Goal: Transaction & Acquisition: Purchase product/service

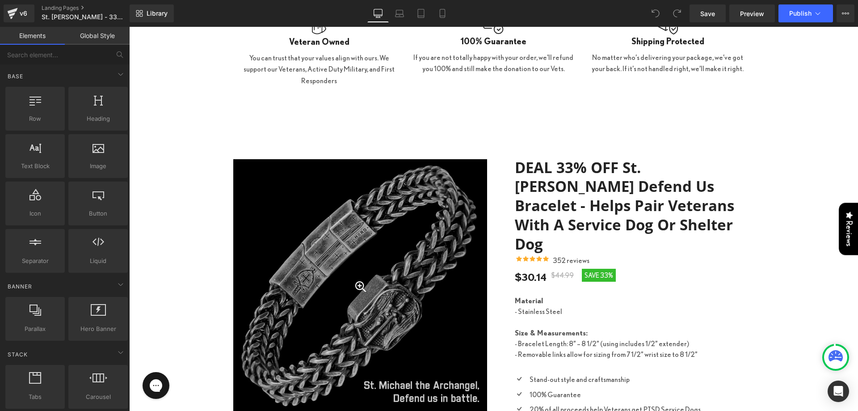
scroll to position [1921, 0]
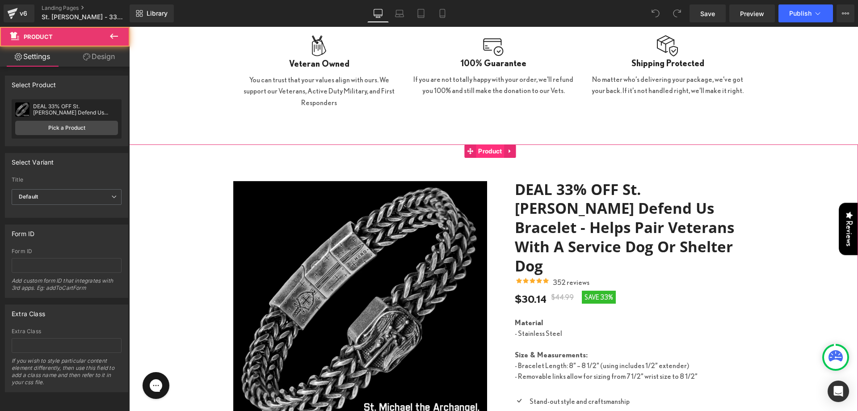
click at [497, 144] on span "Product" at bounding box center [490, 150] width 28 height 13
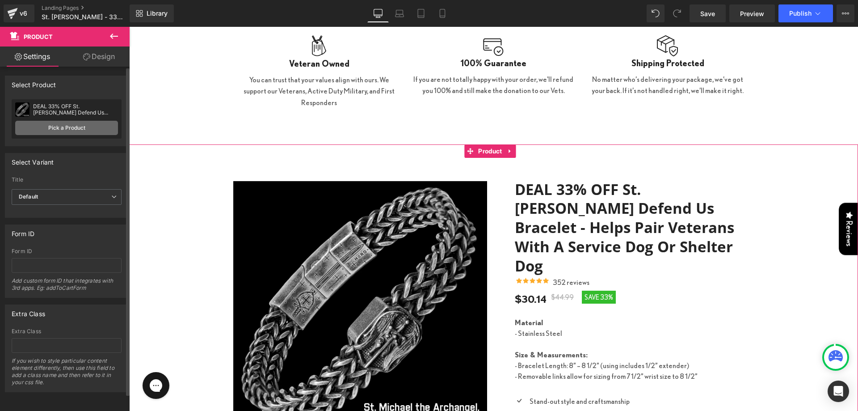
click at [58, 126] on link "Pick a Product" at bounding box center [66, 128] width 103 height 14
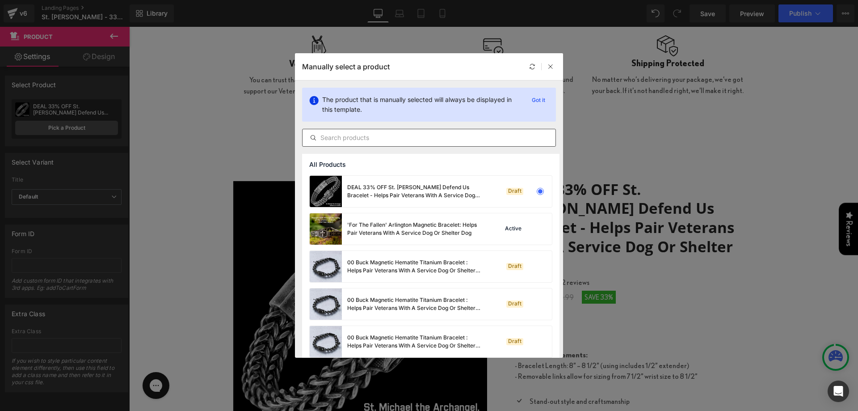
click at [366, 143] on div at bounding box center [429, 138] width 254 height 18
click at [366, 137] on input "text" at bounding box center [429, 137] width 253 height 11
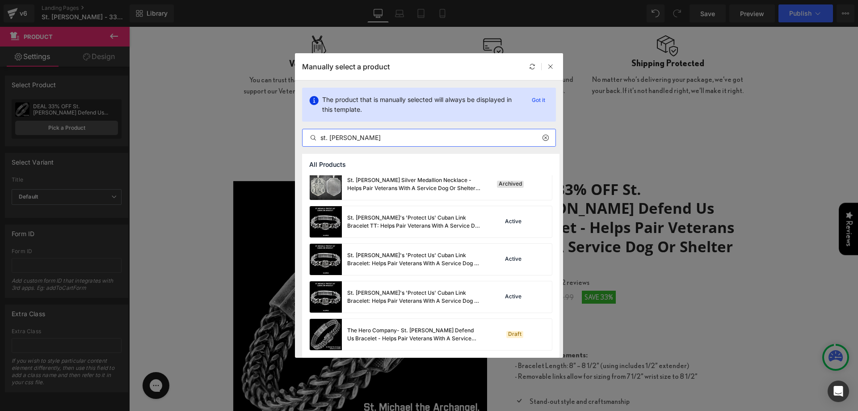
scroll to position [340, 0]
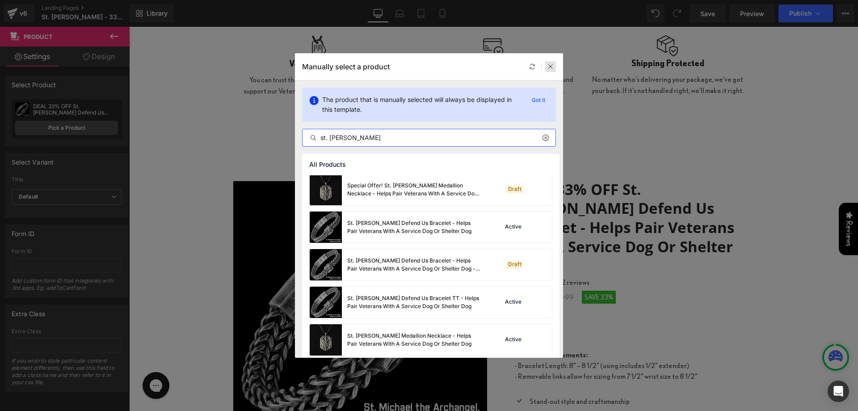
type input "st. [PERSON_NAME]"
drag, startPoint x: 552, startPoint y: 67, endPoint x: 443, endPoint y: 105, distance: 115.3
click at [552, 67] on icon at bounding box center [550, 66] width 6 height 6
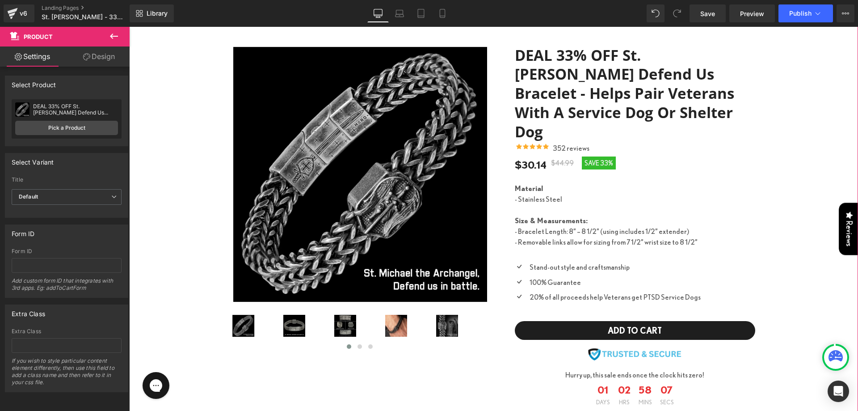
scroll to position [2011, 0]
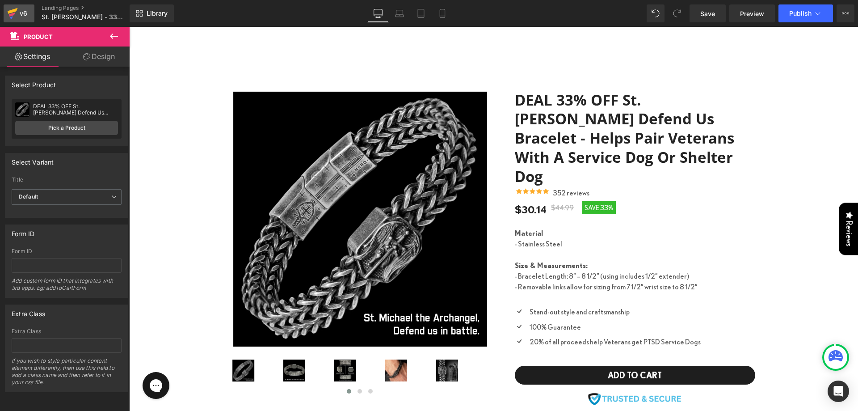
click at [17, 11] on icon at bounding box center [12, 13] width 11 height 22
